Goal: Entertainment & Leisure: Consume media (video, audio)

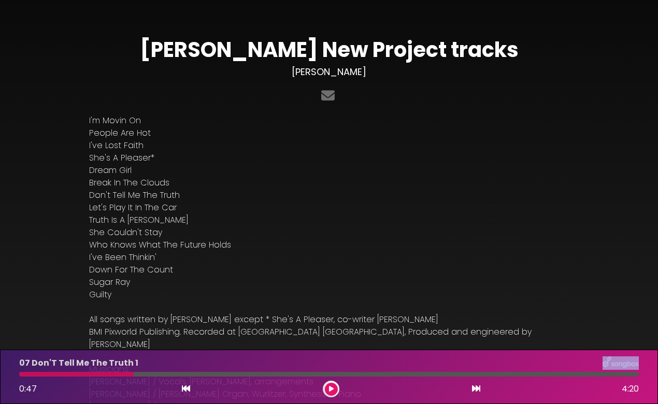
scroll to position [103, 0]
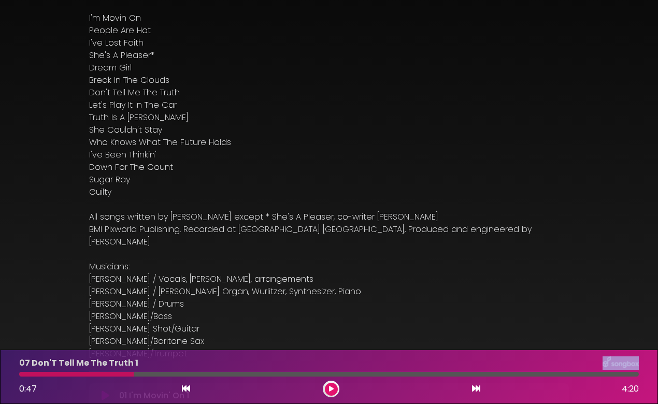
click at [329, 389] on icon at bounding box center [331, 389] width 5 height 6
click at [183, 388] on icon at bounding box center [186, 388] width 8 height 8
click at [186, 390] on icon at bounding box center [186, 388] width 8 height 8
click at [185, 388] on icon at bounding box center [186, 388] width 8 height 8
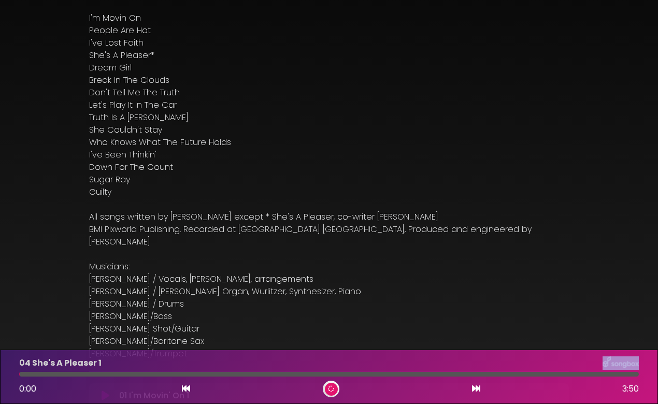
click at [187, 389] on icon at bounding box center [186, 388] width 8 height 8
click at [187, 388] on icon at bounding box center [186, 388] width 8 height 8
click at [187, 387] on icon at bounding box center [186, 388] width 8 height 8
click at [189, 389] on icon at bounding box center [186, 388] width 8 height 8
click at [186, 387] on icon at bounding box center [186, 388] width 8 height 8
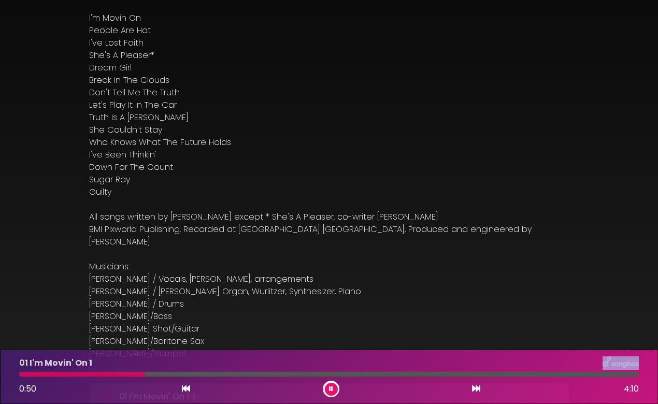
click at [331, 388] on icon at bounding box center [331, 388] width 7 height 7
